Goal: Navigation & Orientation: Understand site structure

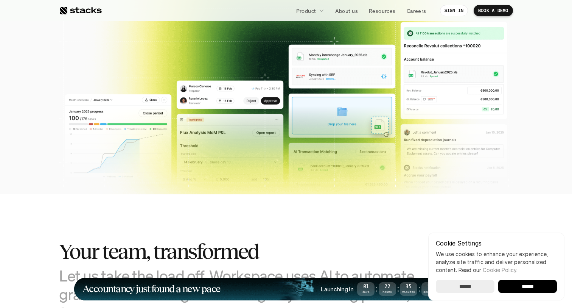
scroll to position [265, 0]
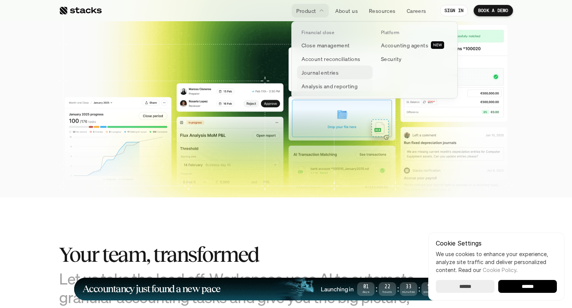
click at [324, 72] on p "Journal entries" at bounding box center [320, 73] width 37 height 8
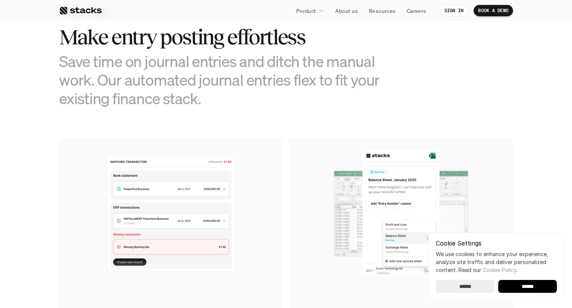
scroll to position [356, 0]
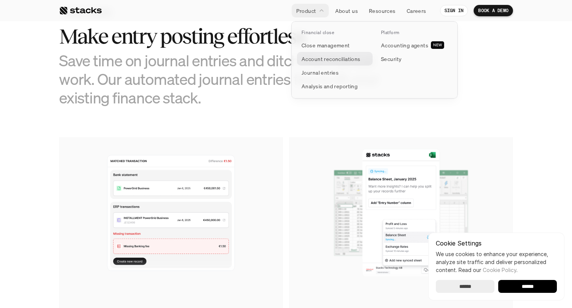
click at [323, 60] on p "Account reconciliations" at bounding box center [331, 59] width 59 height 8
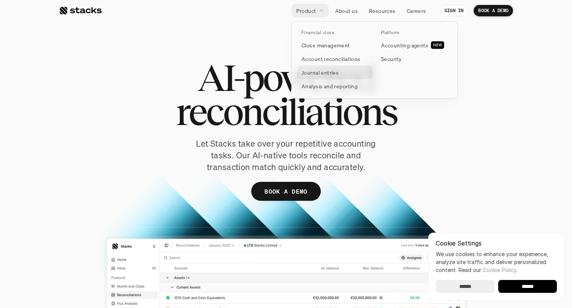
click at [321, 70] on p "Journal entries" at bounding box center [320, 73] width 37 height 8
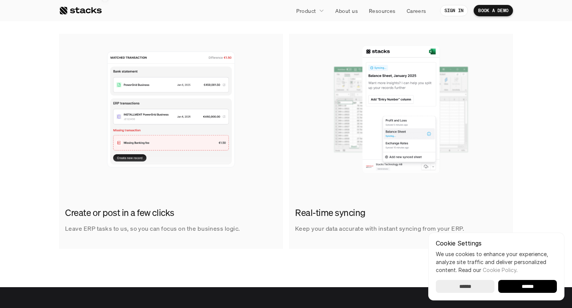
scroll to position [460, 0]
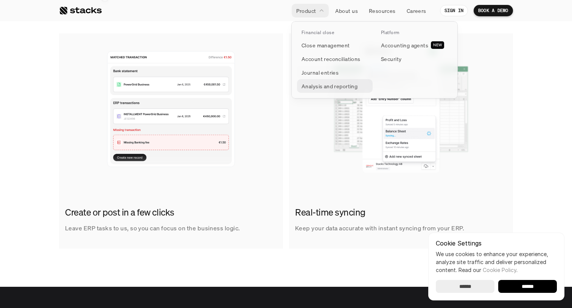
click at [319, 85] on p "Analysis and reporting" at bounding box center [330, 86] width 56 height 8
